Goal: Task Accomplishment & Management: Manage account settings

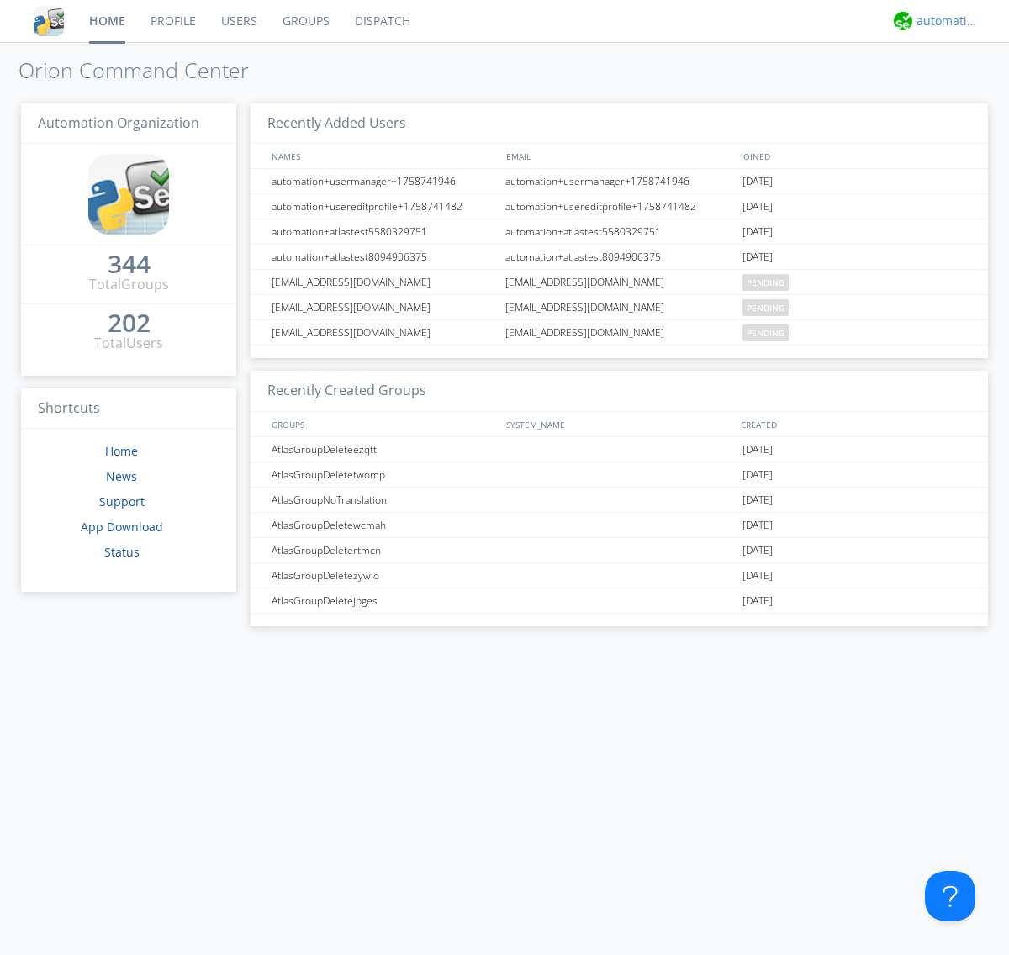
click at [943, 21] on div "automation+atlas" at bounding box center [947, 21] width 63 height 17
click at [956, 58] on div "Settings" at bounding box center [956, 59] width 87 height 30
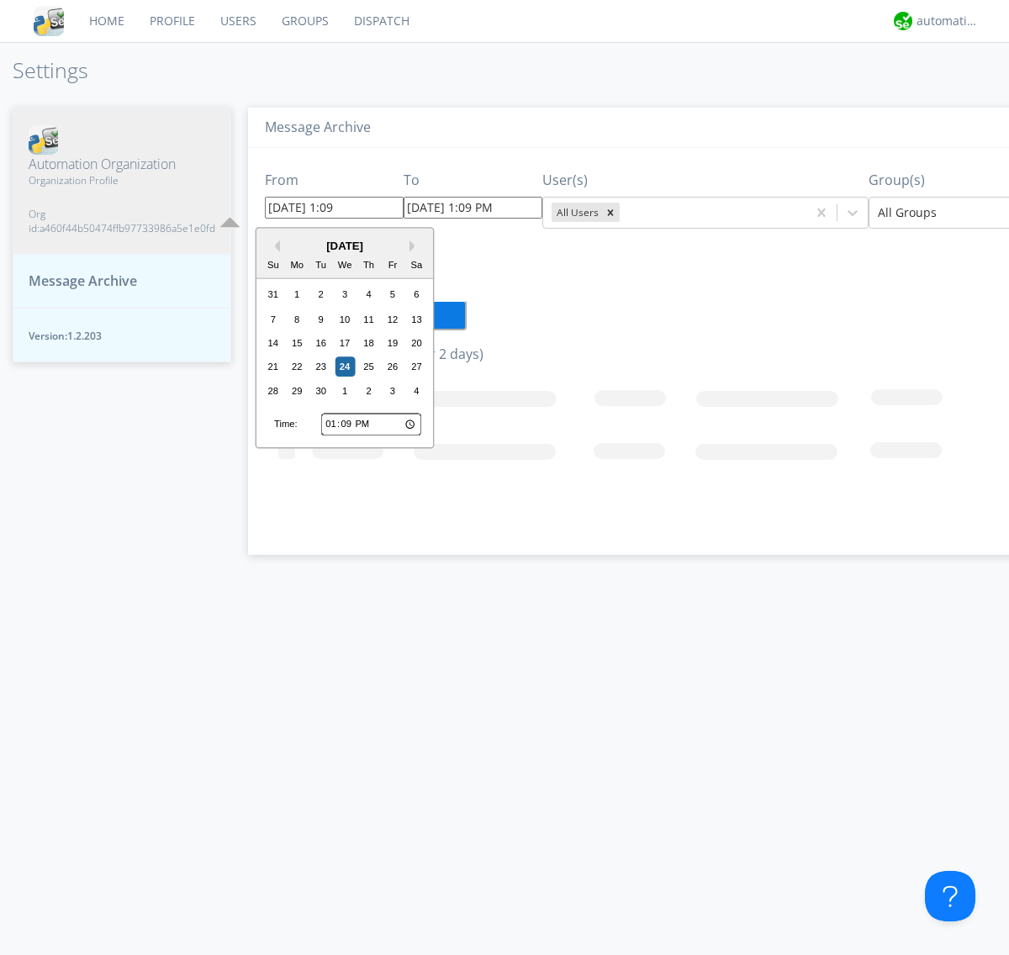
type input "[DATE] 1:09 PM"
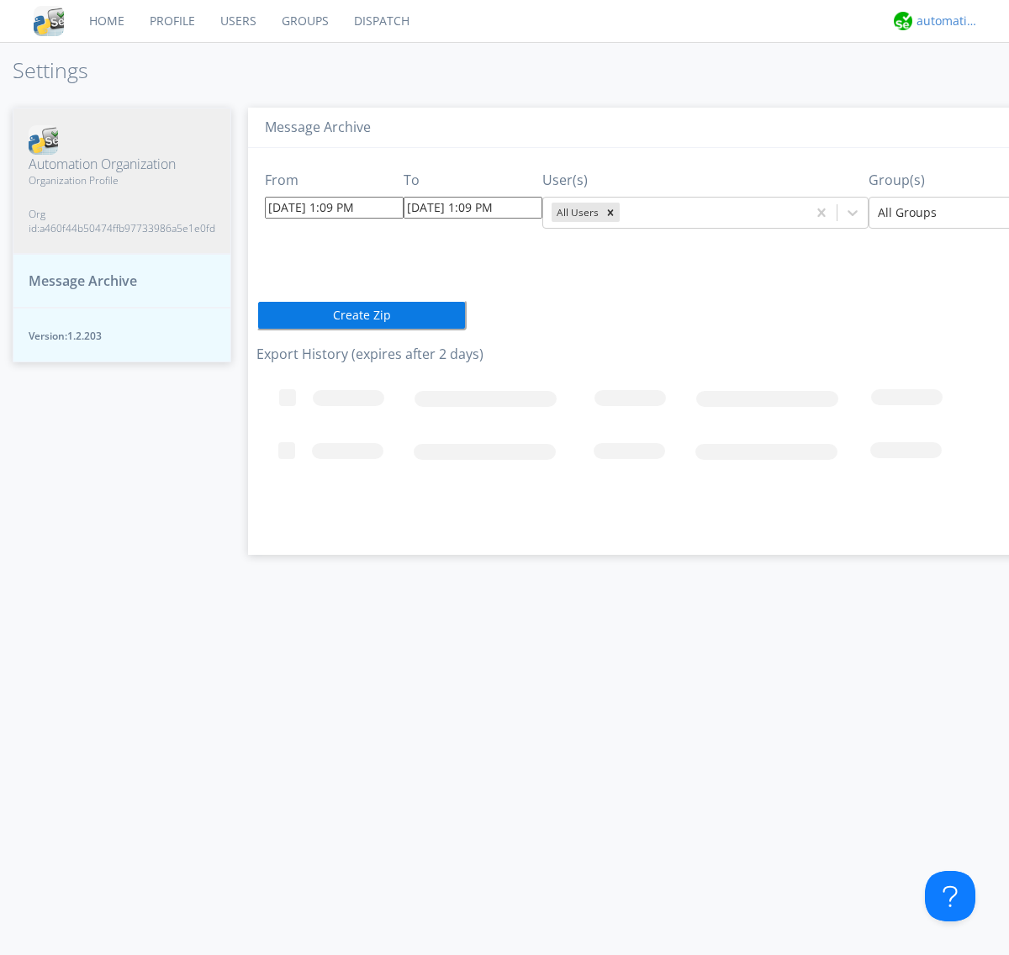
click at [943, 21] on div "automation+atlas" at bounding box center [947, 21] width 63 height 17
click at [956, 88] on div "Log Out" at bounding box center [956, 89] width 87 height 30
